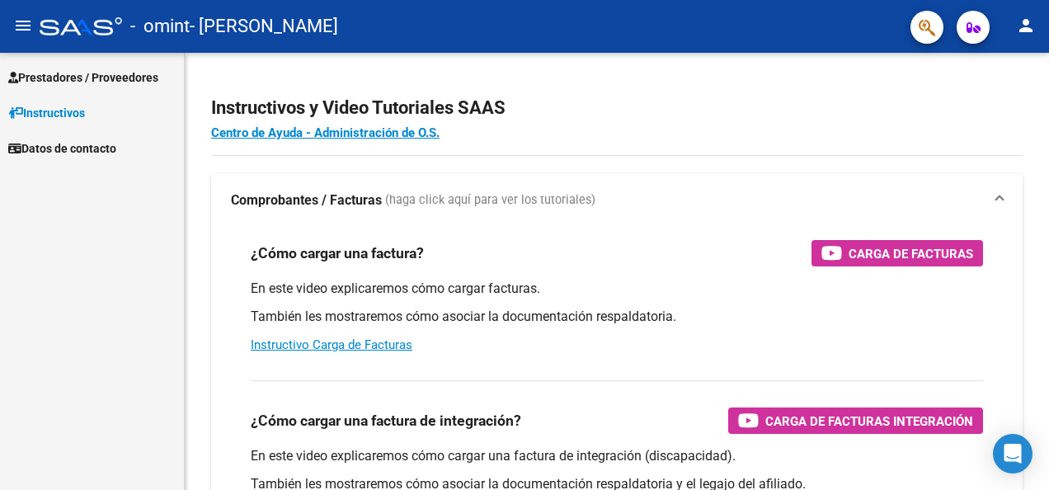
click at [129, 68] on span "Prestadores / Proveedores" at bounding box center [83, 77] width 150 height 18
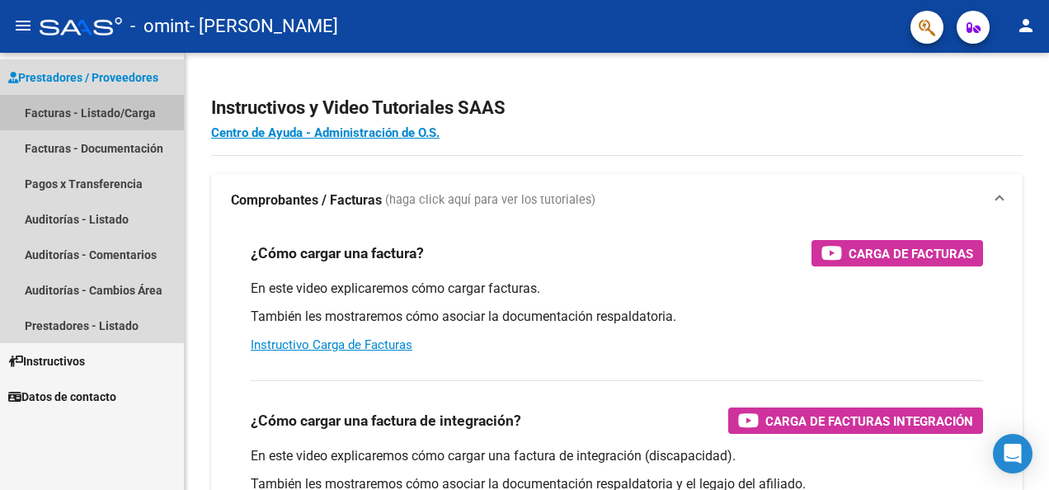
click at [130, 117] on link "Facturas - Listado/Carga" at bounding box center [92, 112] width 184 height 35
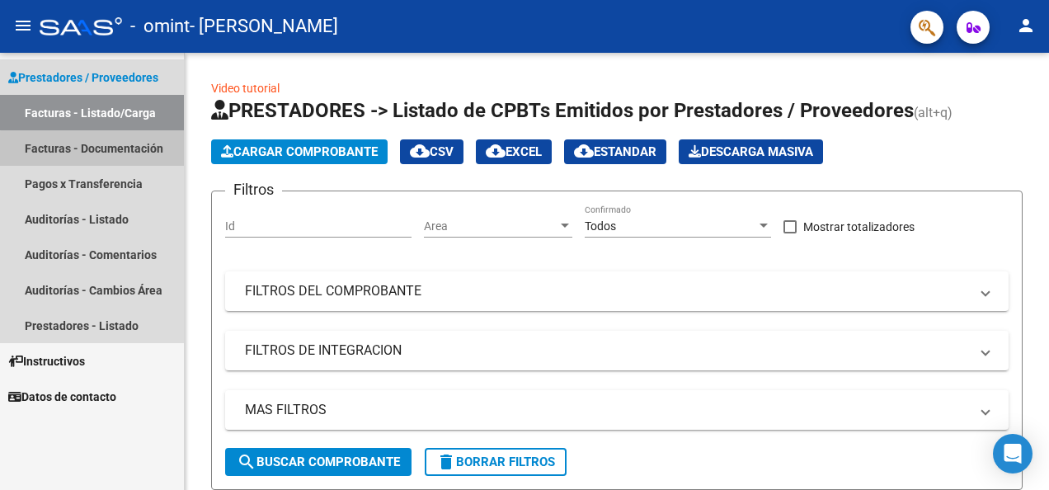
click at [125, 151] on link "Facturas - Documentación" at bounding box center [92, 147] width 184 height 35
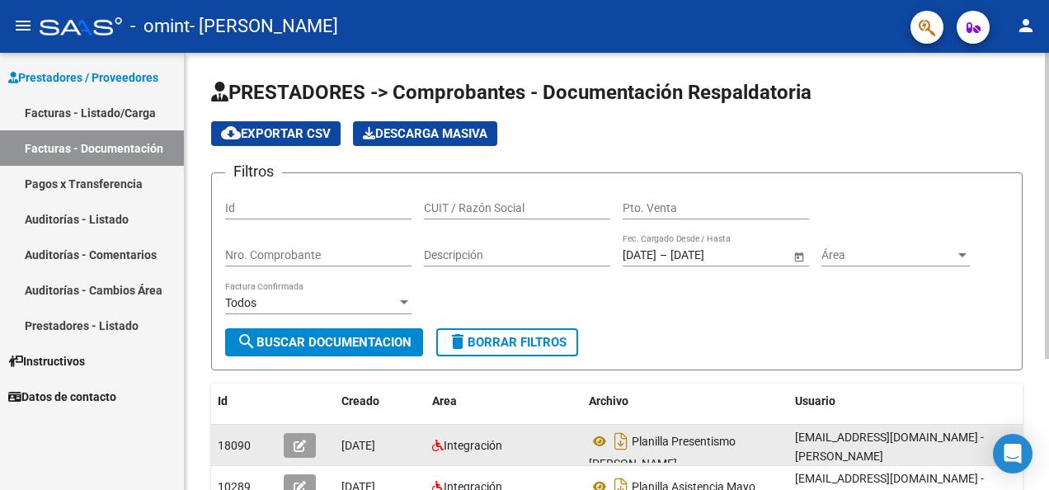
click at [544, 454] on div "Integración" at bounding box center [504, 445] width 144 height 19
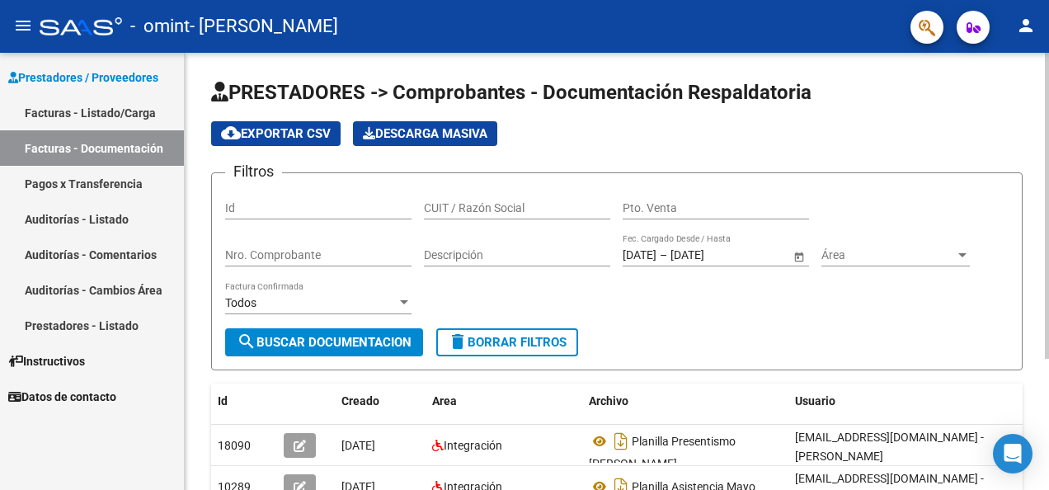
click at [891, 410] on datatable-header-cell "Usuario" at bounding box center [912, 401] width 247 height 35
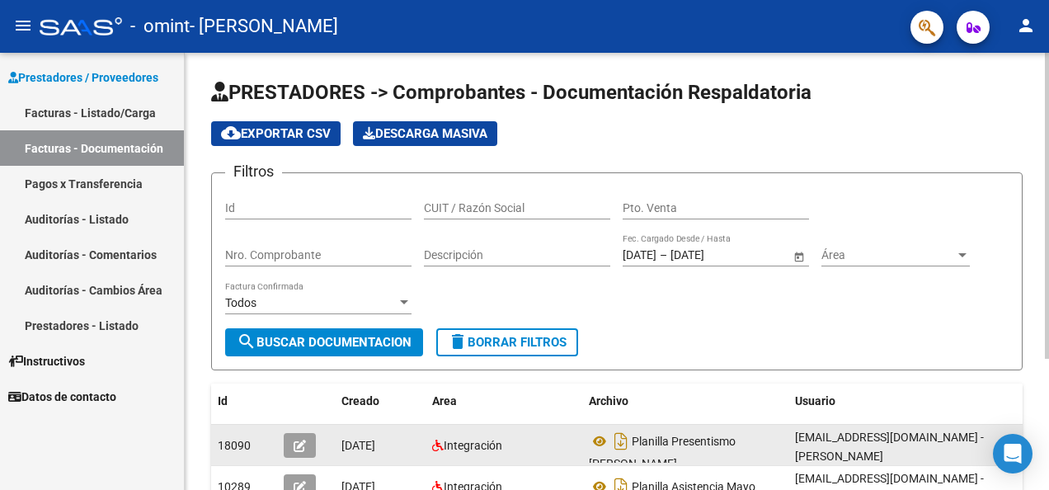
click at [543, 441] on div "Integración" at bounding box center [504, 445] width 144 height 19
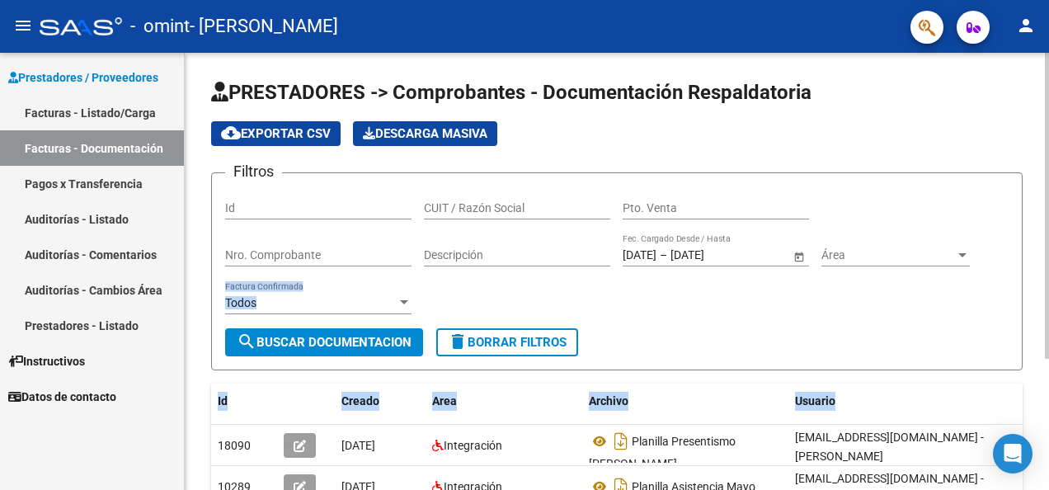
drag, startPoint x: 1044, startPoint y: 255, endPoint x: 1039, endPoint y: 394, distance: 139.5
click at [1039, 394] on div "PRESTADORES -> Comprobantes - Documentación Respaldatoria cloud_download Export…" at bounding box center [617, 371] width 865 height 637
drag, startPoint x: 1039, startPoint y: 394, endPoint x: 887, endPoint y: 320, distance: 169.7
click at [887, 320] on div "Filtros Id CUIT / Razón Social Pto. Venta Nro. Comprobante Descripción [DATE] […" at bounding box center [617, 257] width 784 height 142
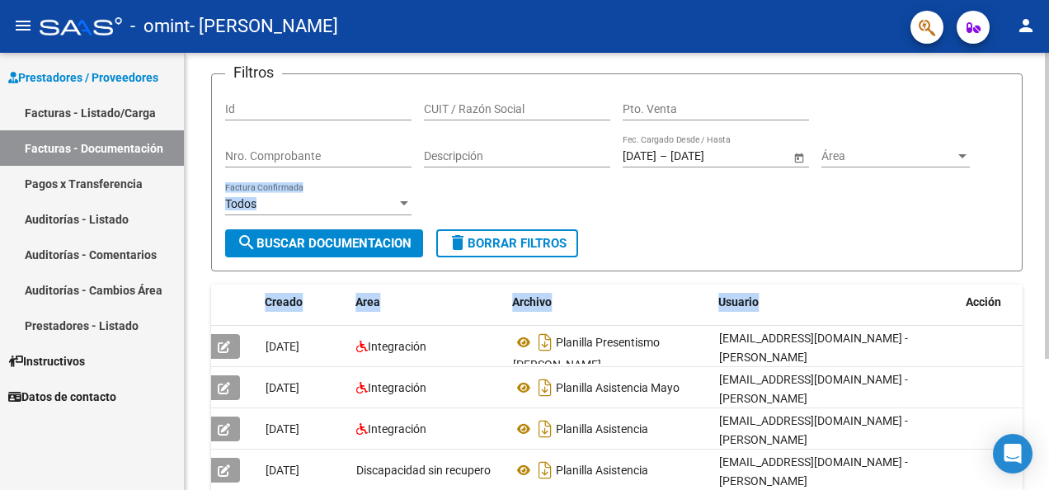
scroll to position [0, 96]
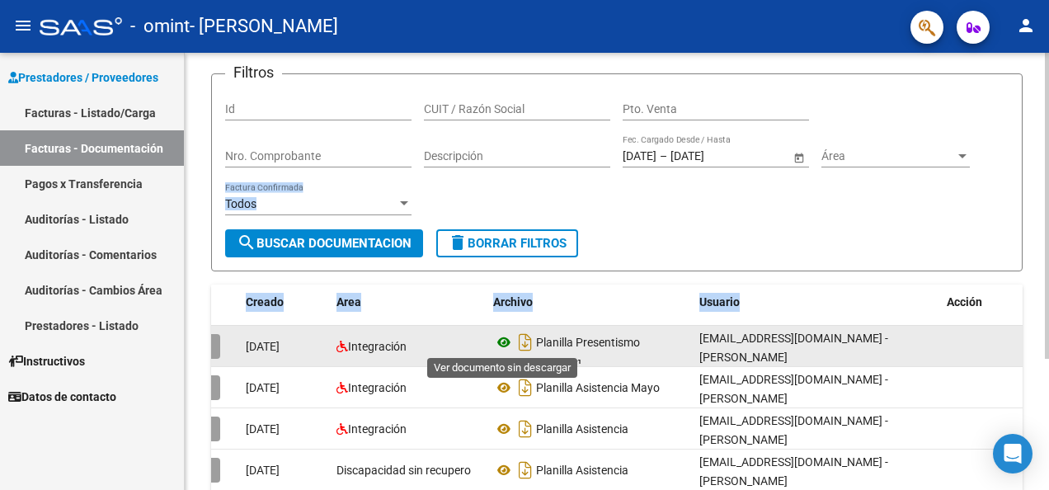
click at [505, 343] on icon at bounding box center [503, 342] width 21 height 20
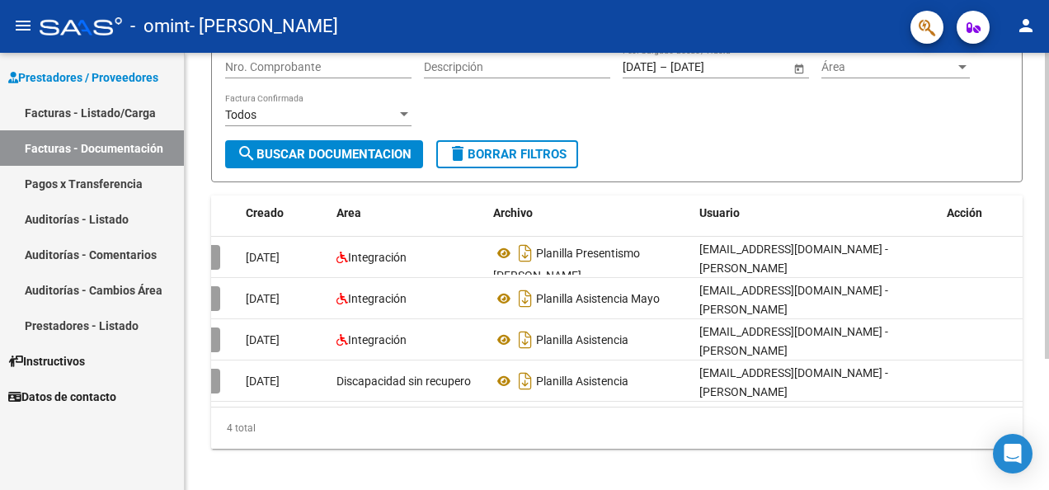
scroll to position [0, 0]
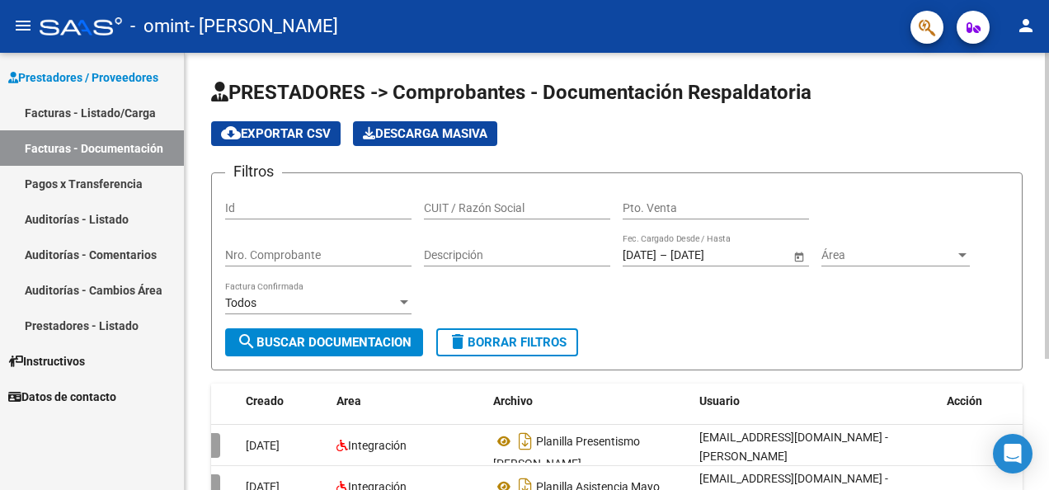
click at [1049, 109] on html "menu - omint - [PERSON_NAME] person Prestadores / Proveedores Facturas - Listad…" at bounding box center [524, 245] width 1049 height 490
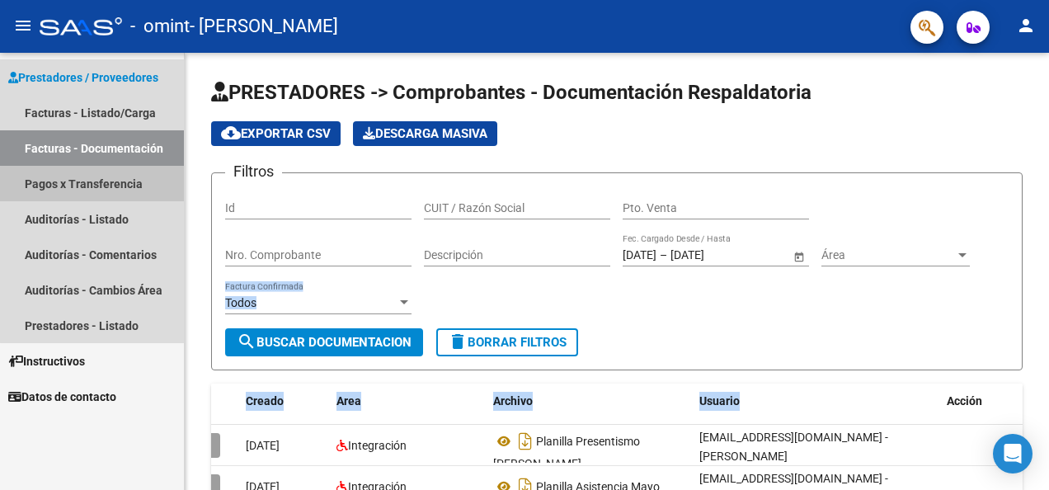
click at [130, 186] on link "Pagos x Transferencia" at bounding box center [92, 183] width 184 height 35
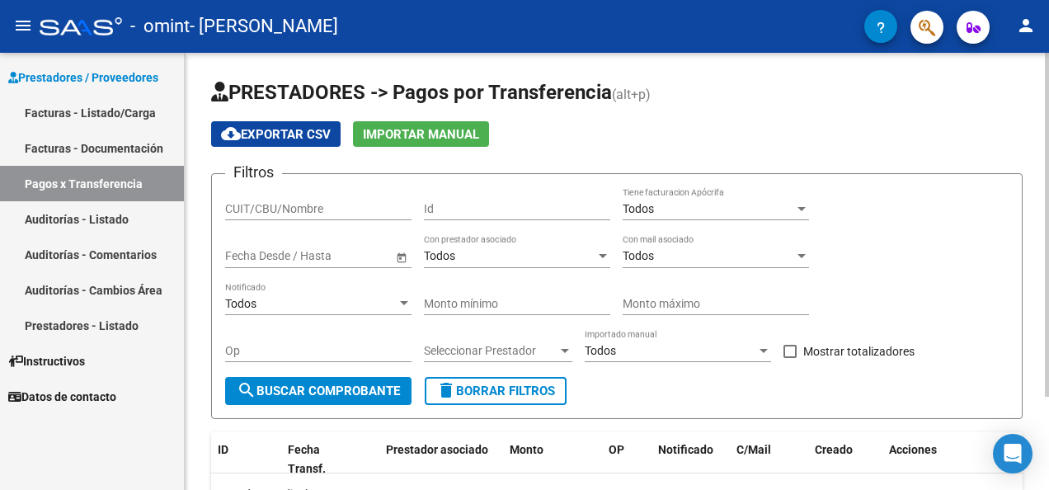
scroll to position [118, 0]
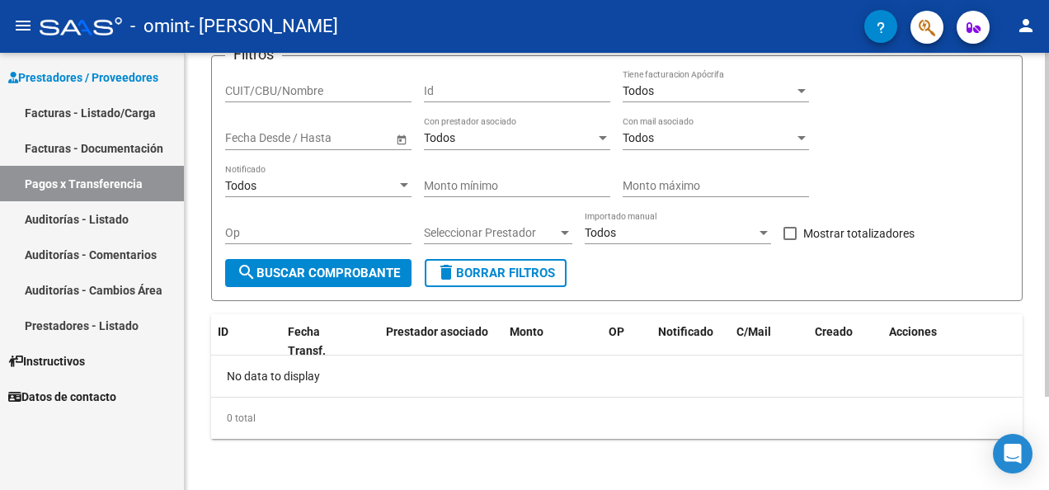
click at [1049, 444] on html "menu - omint - [PERSON_NAME] person Prestadores / Proveedores Facturas - Listad…" at bounding box center [524, 245] width 1049 height 490
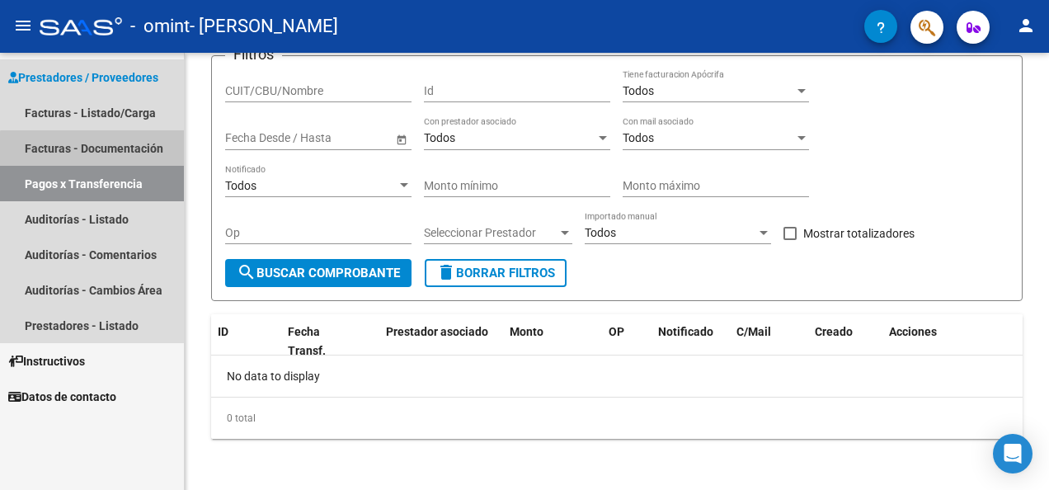
click at [126, 157] on link "Facturas - Documentación" at bounding box center [92, 147] width 184 height 35
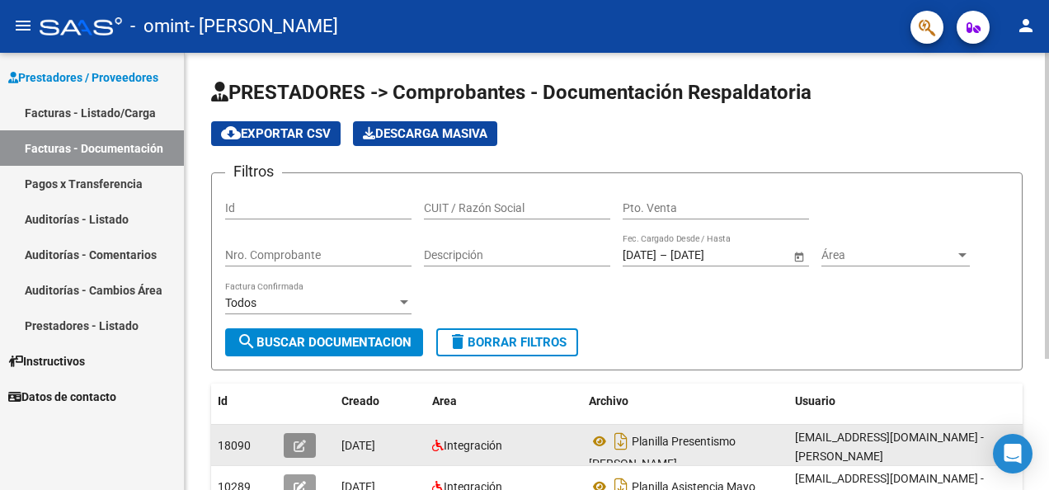
click at [300, 450] on icon "button" at bounding box center [300, 446] width 12 height 12
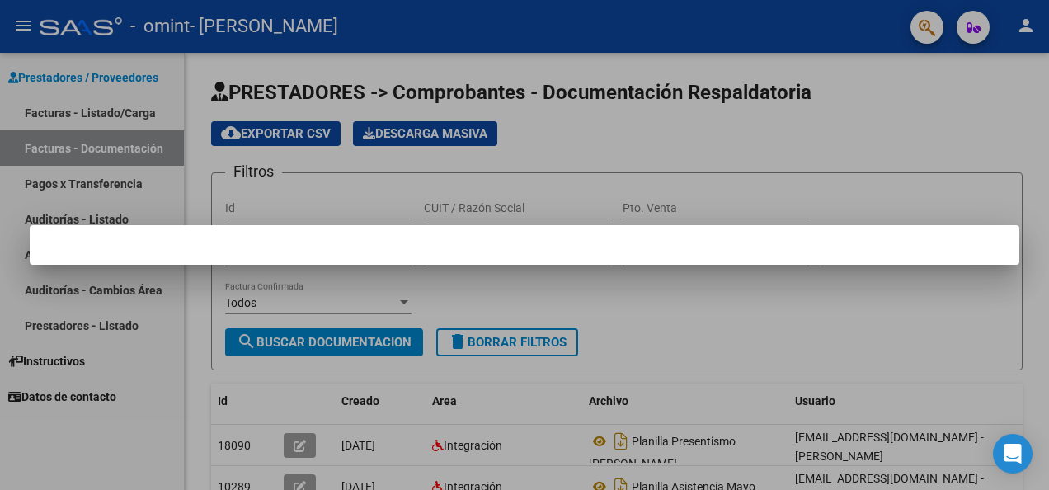
click at [772, 171] on div at bounding box center [524, 245] width 1049 height 490
